Goal: Task Accomplishment & Management: Use online tool/utility

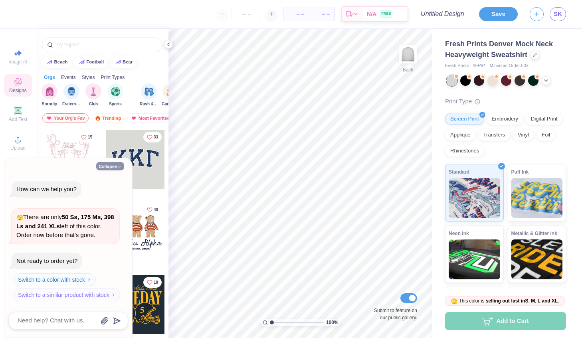
click at [111, 162] on button "Collapse" at bounding box center [110, 166] width 28 height 8
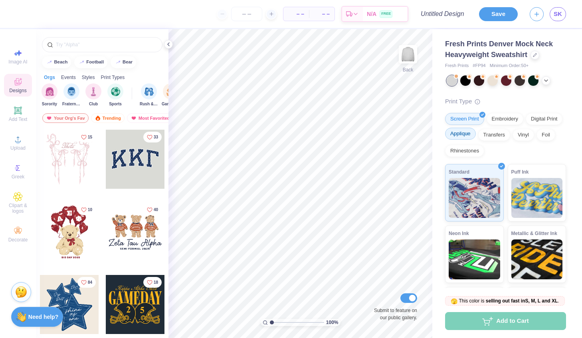
click at [476, 138] on div "Applique" at bounding box center [460, 134] width 31 height 12
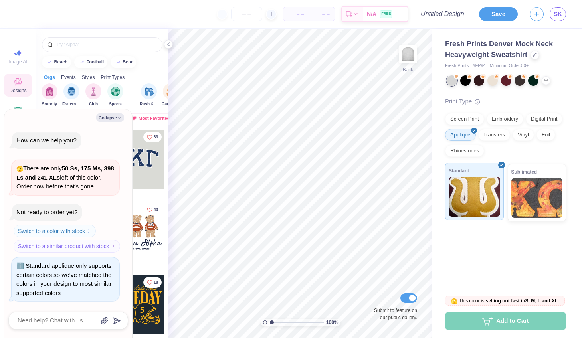
click at [484, 186] on img at bounding box center [474, 197] width 51 height 40
click at [474, 190] on img at bounding box center [474, 197] width 51 height 40
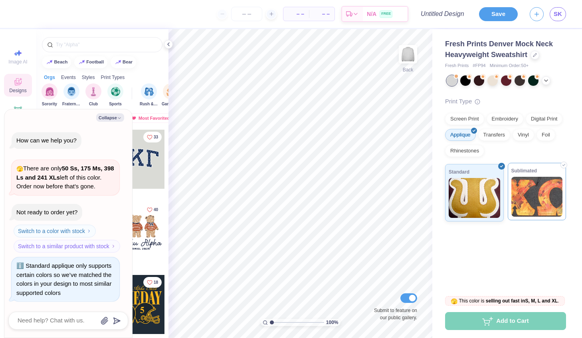
click at [526, 199] on img at bounding box center [536, 197] width 51 height 40
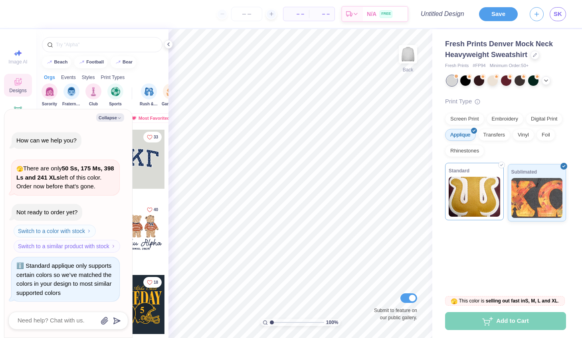
click at [479, 207] on img at bounding box center [474, 197] width 51 height 40
click at [477, 204] on img at bounding box center [474, 197] width 51 height 40
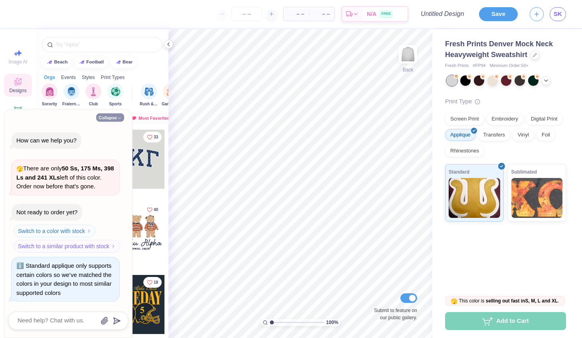
click at [105, 113] on button "Collapse" at bounding box center [110, 117] width 28 height 8
type textarea "x"
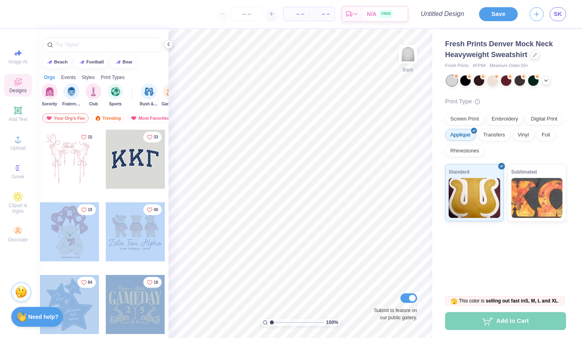
click at [326, 162] on div "– – Per Item – – Total Est. Delivery N/A FREE Design Title Save SK Image AI Des…" at bounding box center [291, 169] width 582 height 338
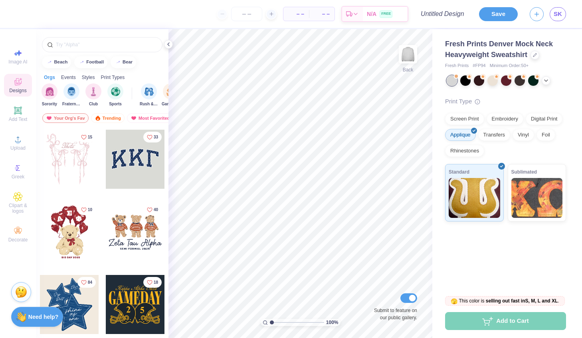
click at [129, 179] on div at bounding box center [135, 159] width 59 height 59
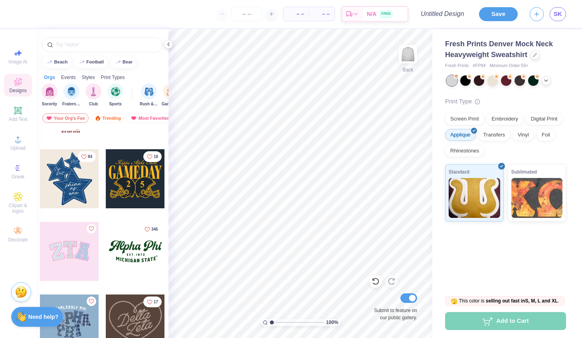
scroll to position [36, 0]
